Goal: Information Seeking & Learning: Understand process/instructions

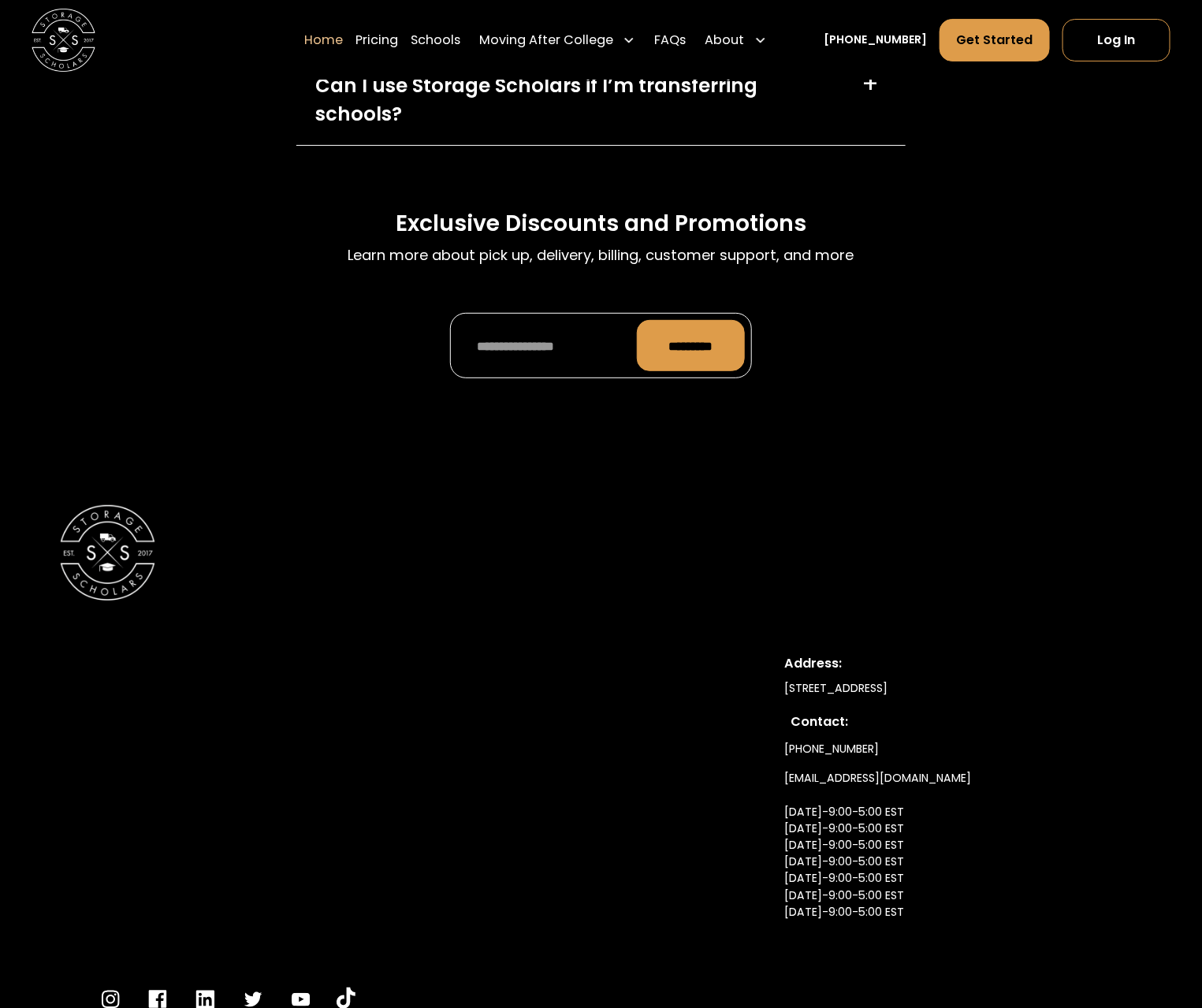
scroll to position [5032, 0]
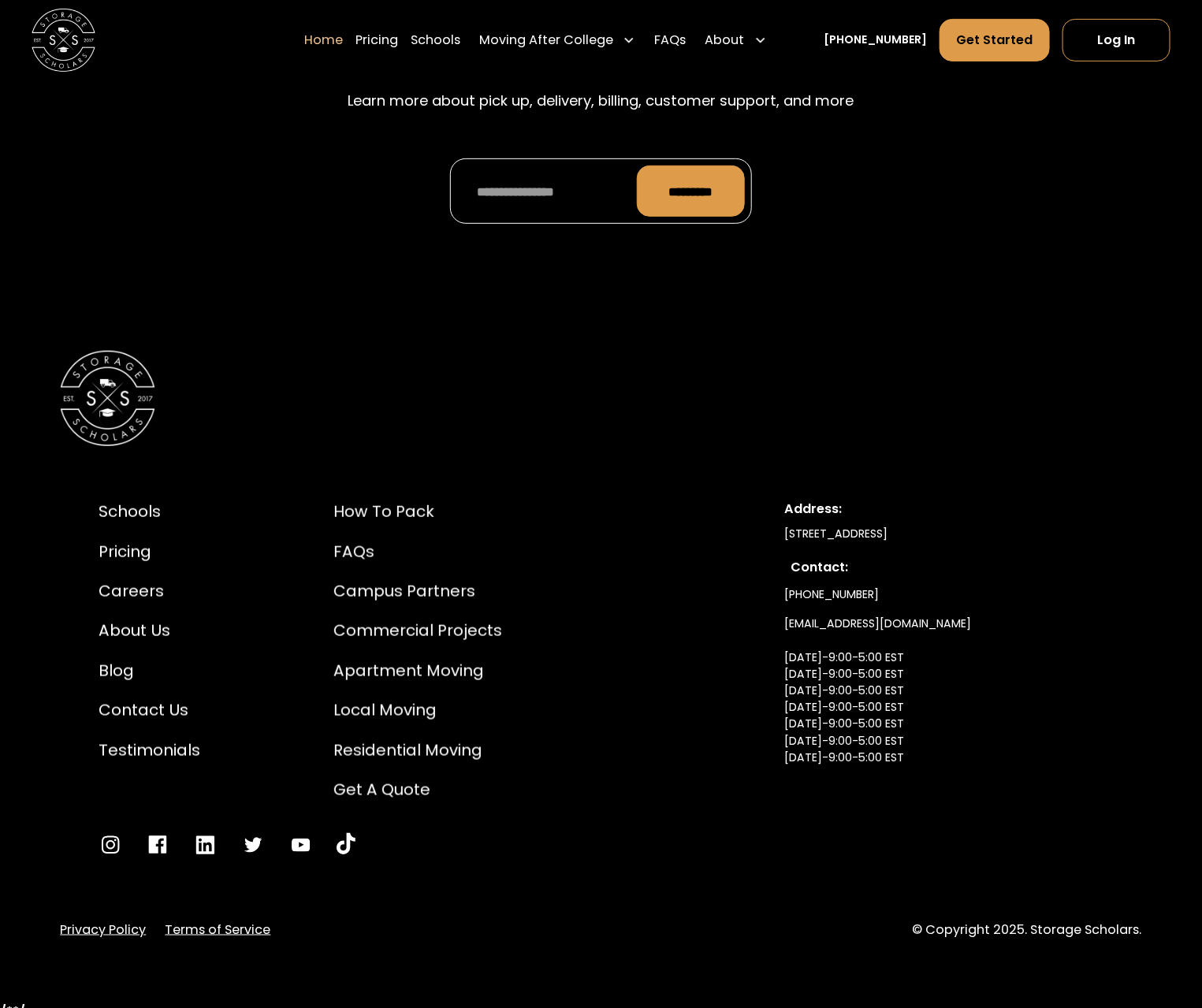
click at [268, 920] on link "Terms of Service" at bounding box center [218, 930] width 105 height 19
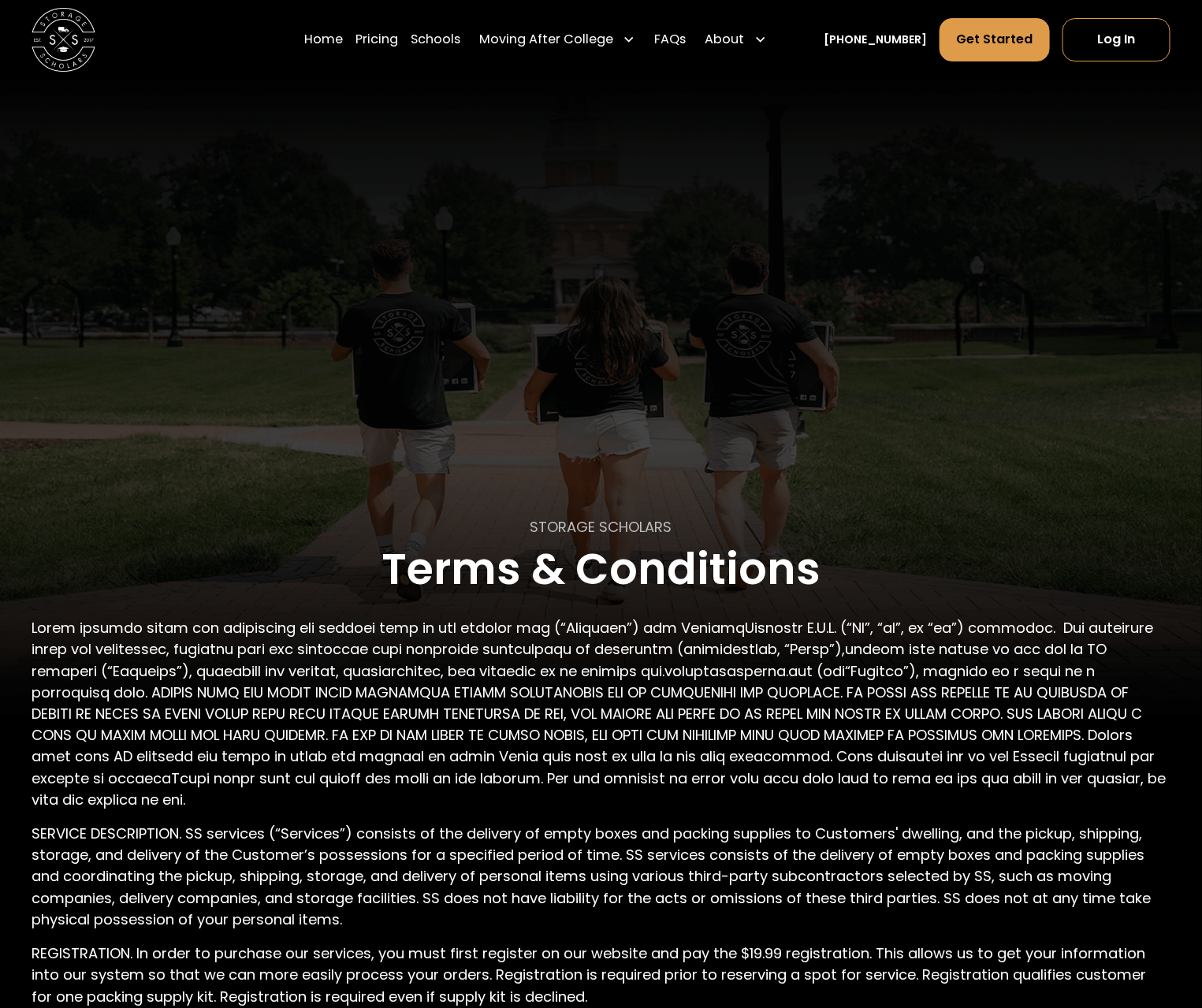
scroll to position [2247, 0]
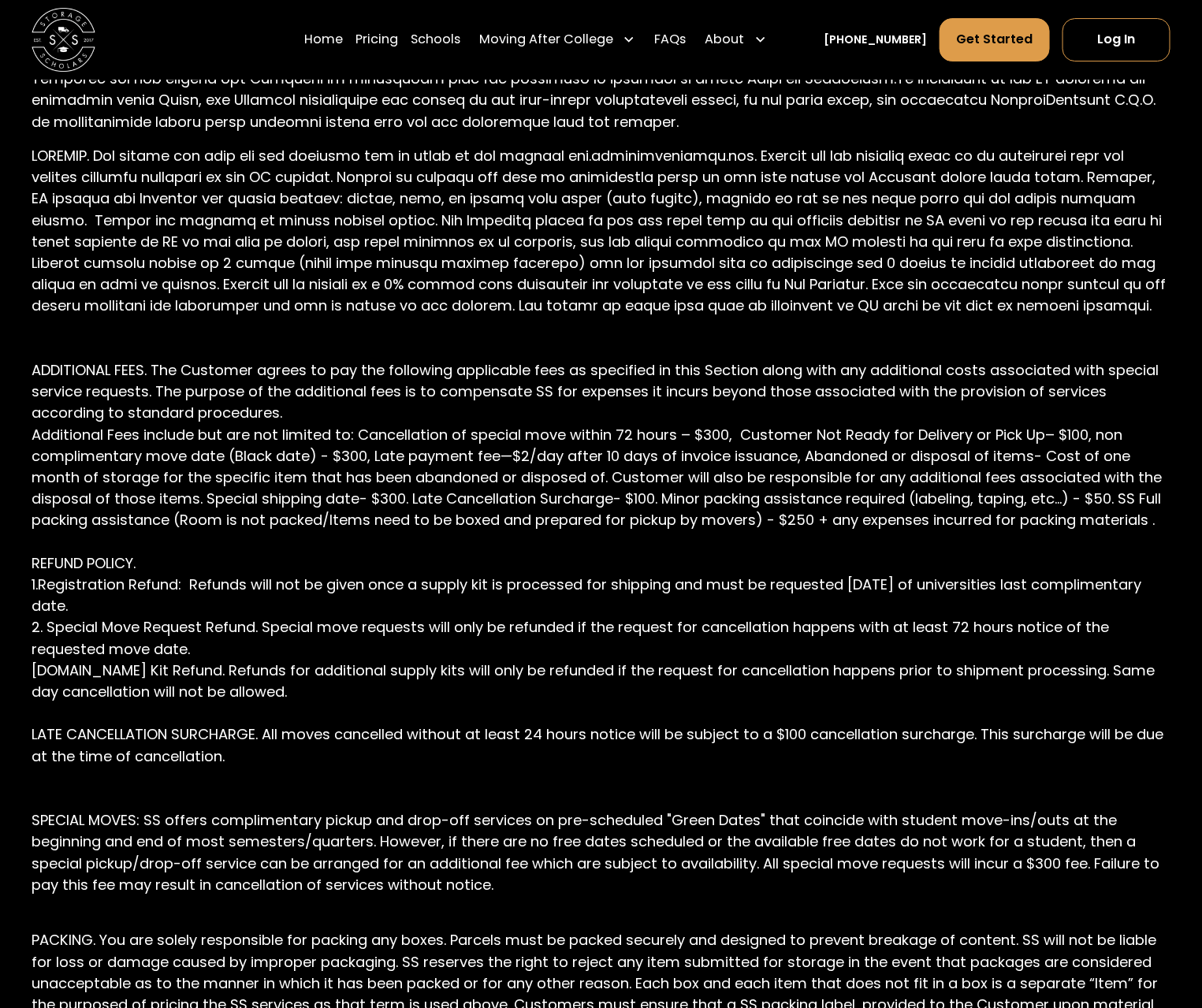
click at [676, 682] on p "ADDITIONAL FEES. The Customer agrees to pay the following applicable fees as sp…" at bounding box center [600, 530] width 1138 height 771
